Goal: Task Accomplishment & Management: Use online tool/utility

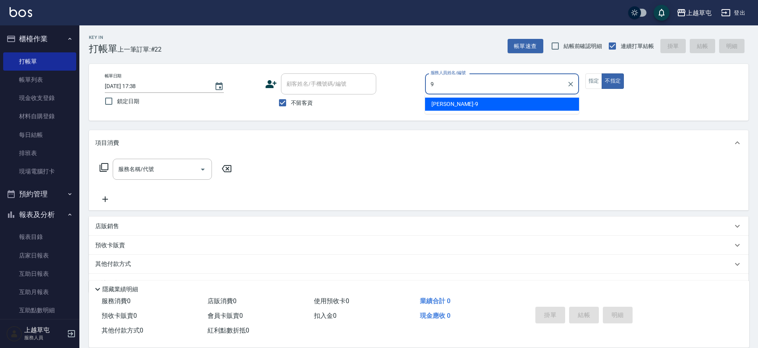
type input "[PERSON_NAME]-9"
type button "false"
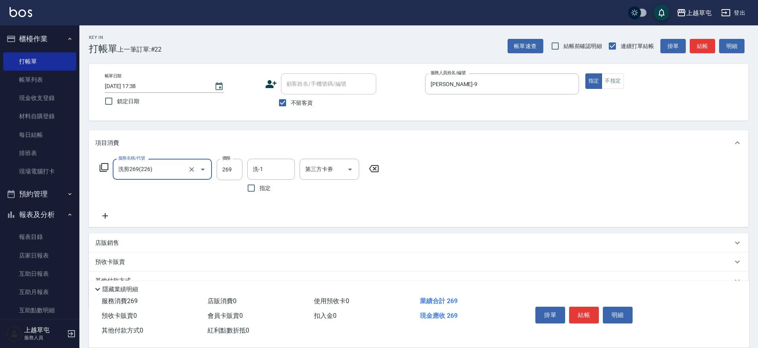
type input "洗剪269(226)"
type input "500"
type input "356"
click at [286, 167] on input "洗-1" at bounding box center [271, 169] width 40 height 14
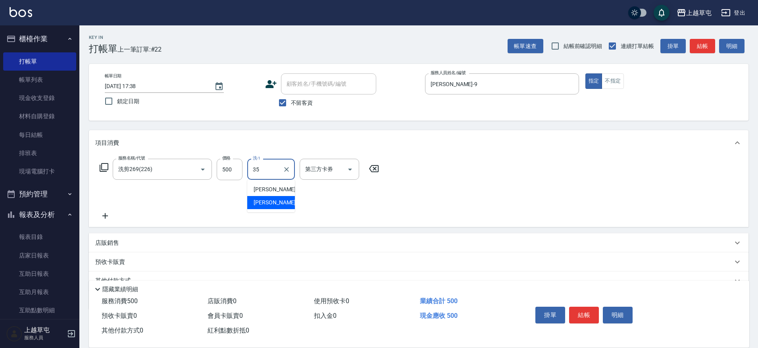
type input "[PERSON_NAME]-35"
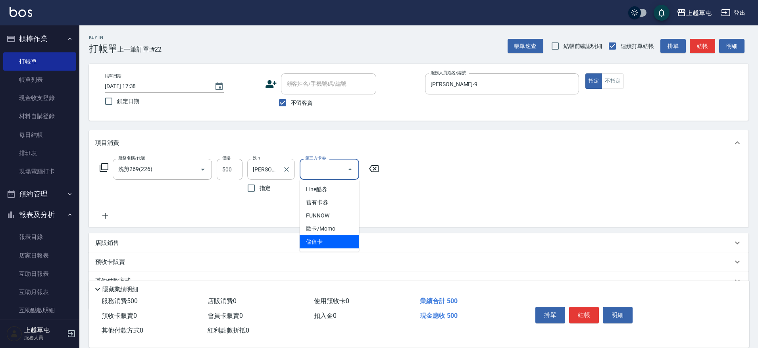
type input "儲值卡"
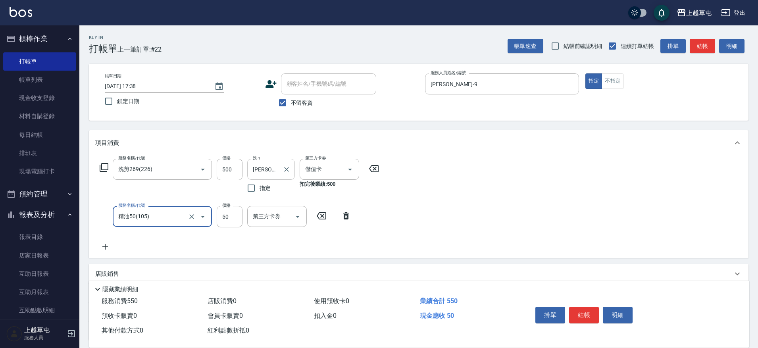
type input "精油50(105)"
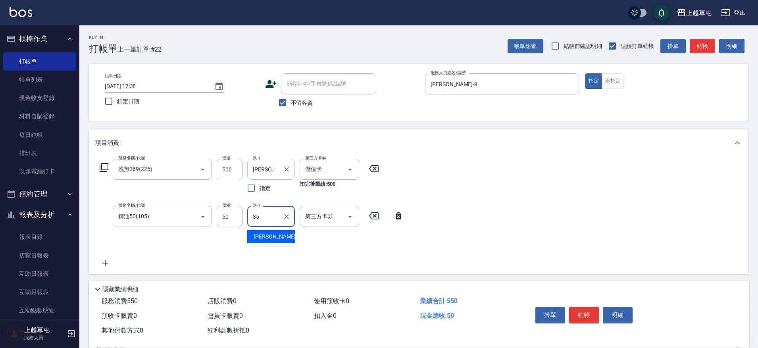
type input "[PERSON_NAME]-35"
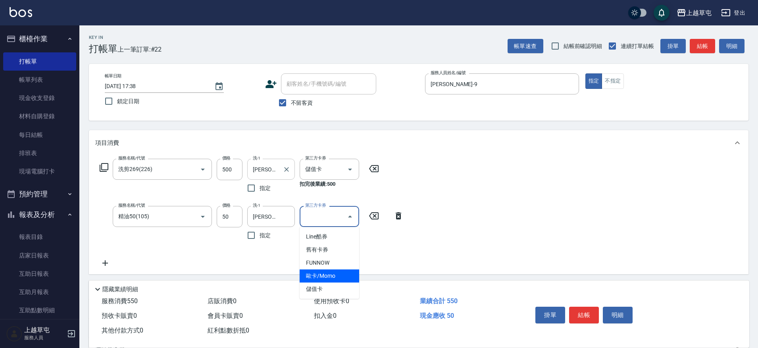
type input "儲值卡"
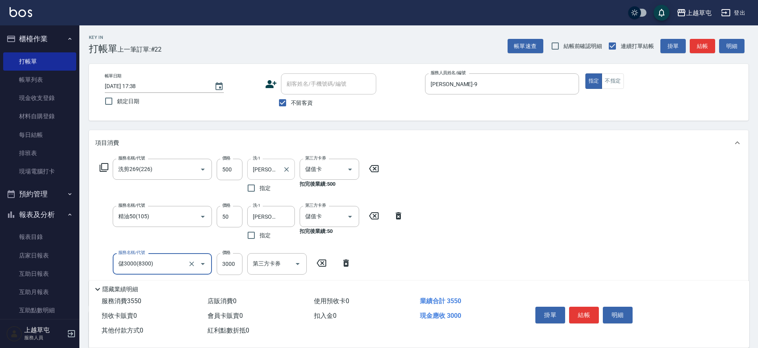
type input "儲3000(8300)"
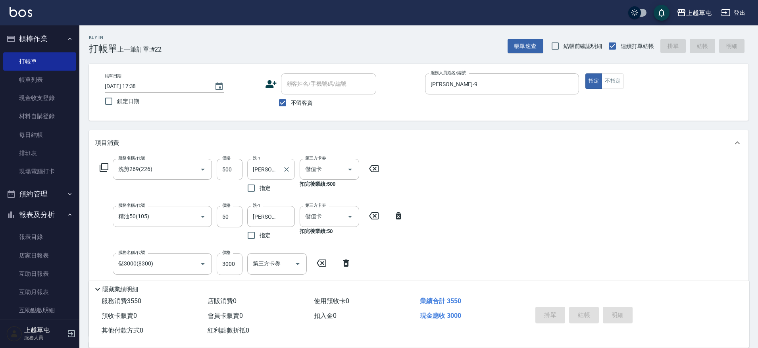
type input "[DATE] 18:42"
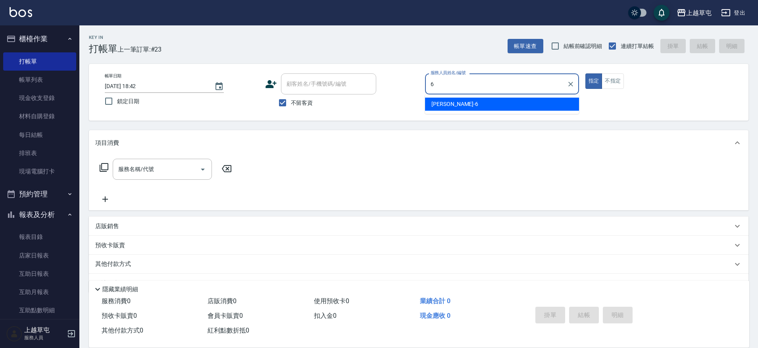
type input "[PERSON_NAME]-6"
type button "true"
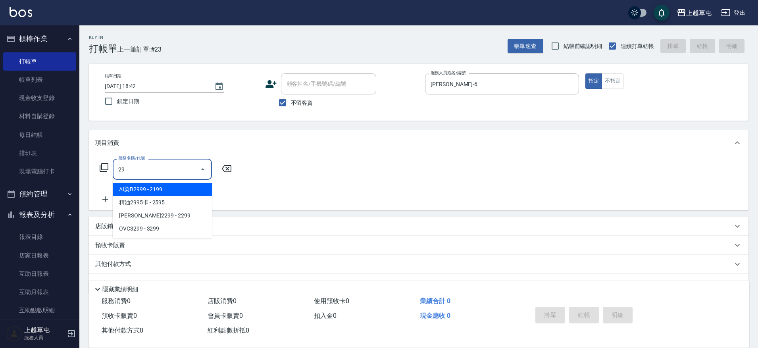
type input "2"
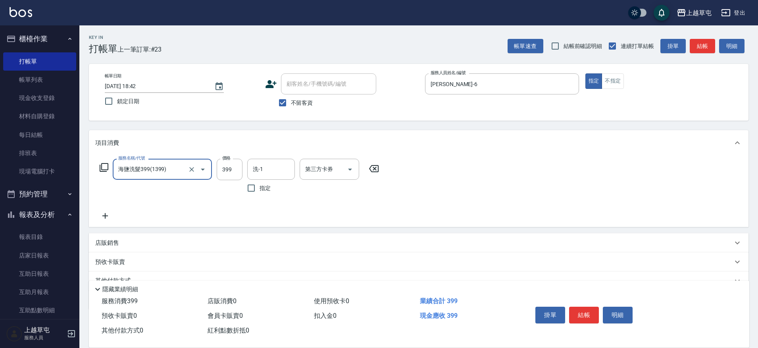
type input "海鹽洗髮399(1399)"
type input "[PERSON_NAME]-39"
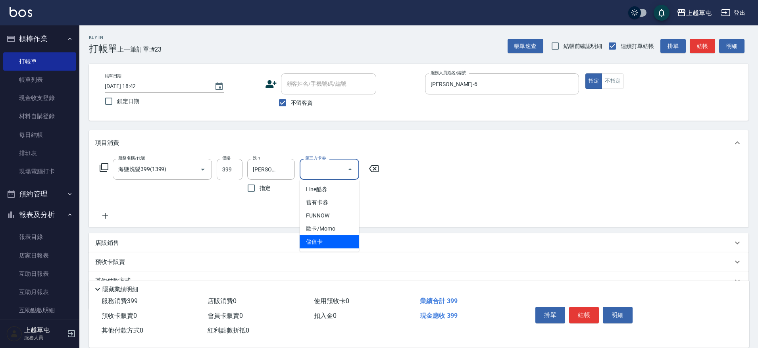
type input "儲值卡"
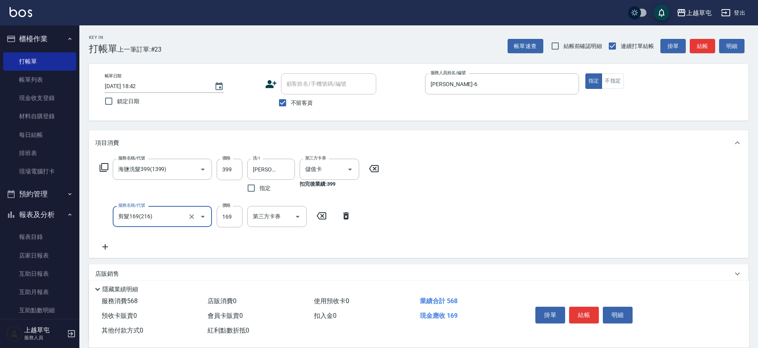
type input "剪髮169(216)"
type input "200"
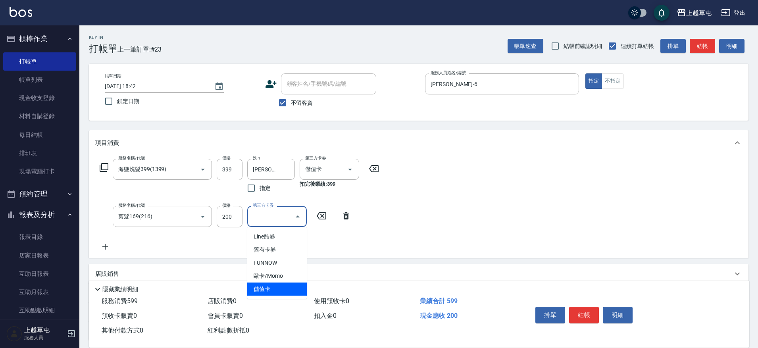
type input "儲值卡"
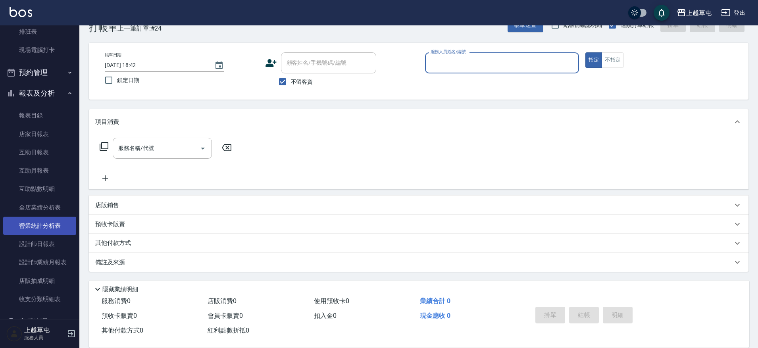
scroll to position [144, 0]
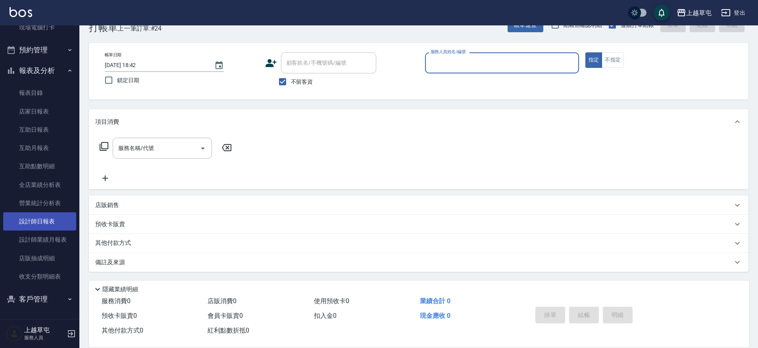
click at [48, 219] on link "設計師日報表" at bounding box center [39, 221] width 73 height 18
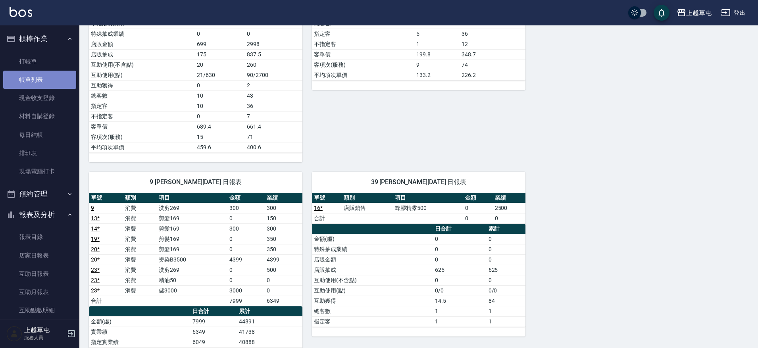
click at [40, 81] on link "帳單列表" at bounding box center [39, 80] width 73 height 18
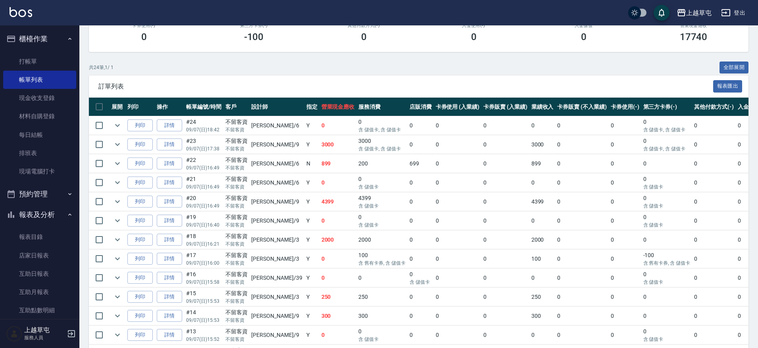
scroll to position [159, 0]
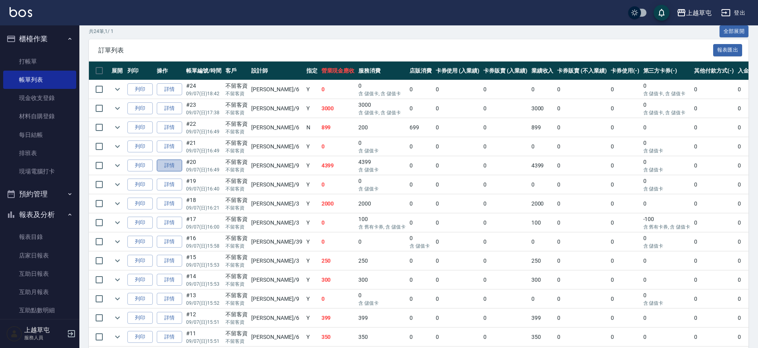
click at [166, 168] on link "詳情" at bounding box center [169, 165] width 25 height 12
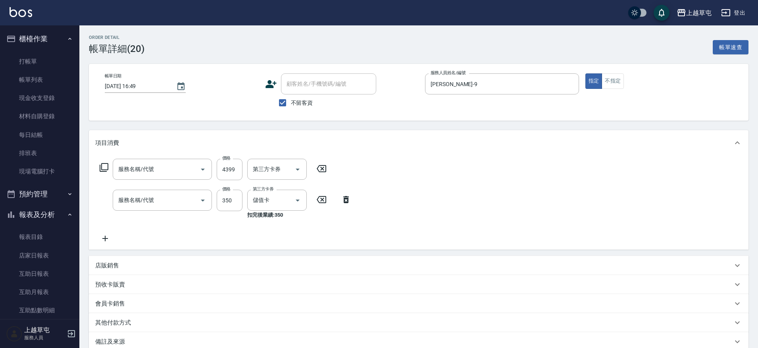
type input "[DATE] 16:49"
checkbox input "true"
type input "[PERSON_NAME]-9"
type input "燙染B3500(02)"
type input "剪髮169(216)"
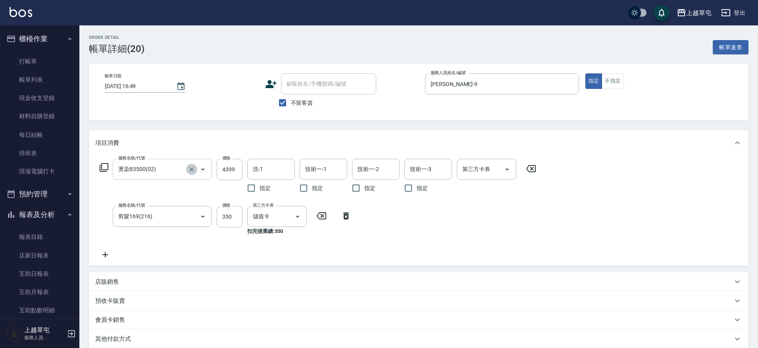
click at [190, 170] on icon "Clear" at bounding box center [192, 169] width 8 height 8
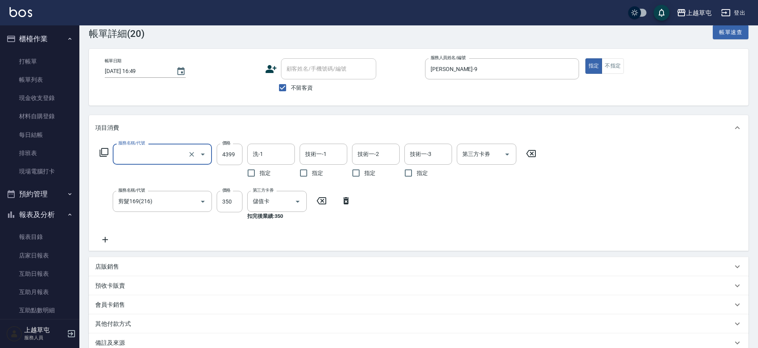
scroll to position [40, 0]
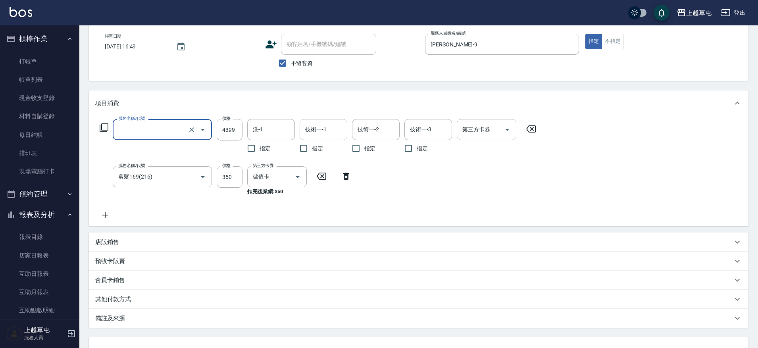
type input "燙染B3500(02)"
click at [529, 129] on icon at bounding box center [531, 129] width 20 height 10
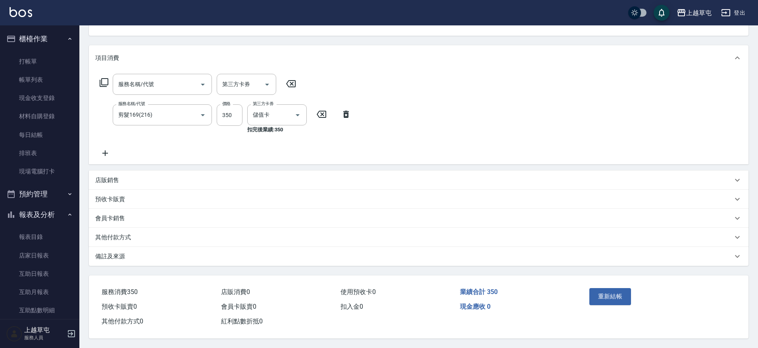
scroll to position [88, 0]
click at [604, 290] on button "重新結帳" at bounding box center [610, 296] width 42 height 17
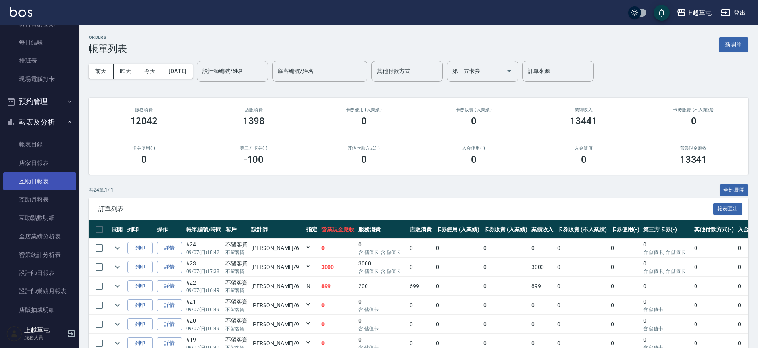
scroll to position [119, 0]
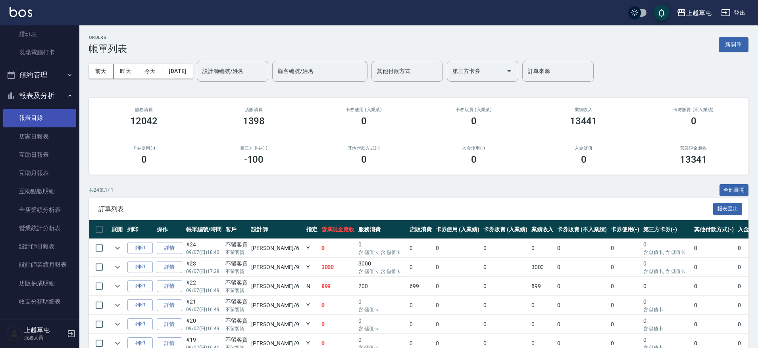
click at [36, 123] on link "報表目錄" at bounding box center [39, 118] width 73 height 18
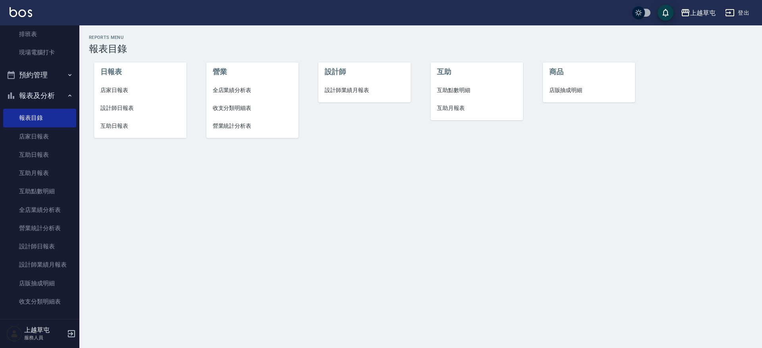
click at [115, 92] on span "店家日報表" at bounding box center [140, 90] width 80 height 8
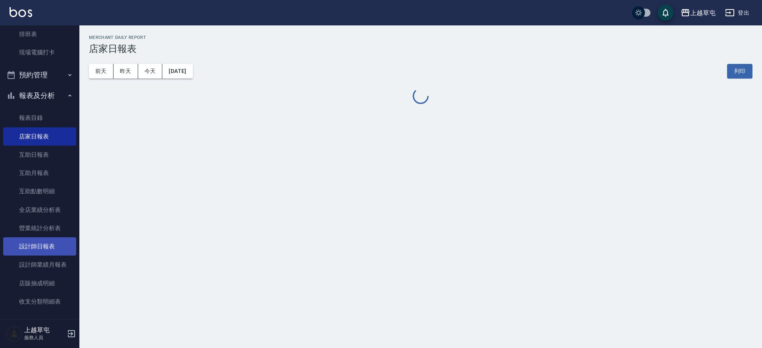
click at [31, 244] on link "設計師日報表" at bounding box center [39, 246] width 73 height 18
